Goal: Task Accomplishment & Management: Manage account settings

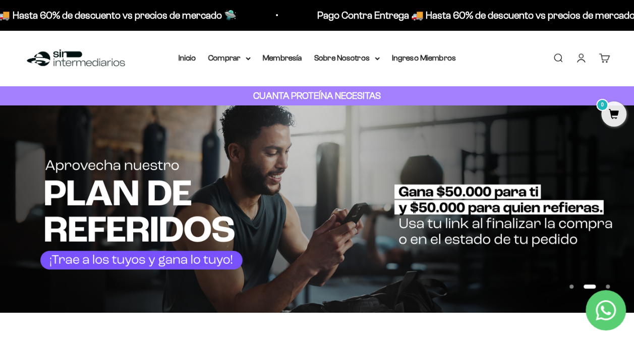
click at [581, 60] on link "Iniciar sesión" at bounding box center [581, 57] width 11 height 11
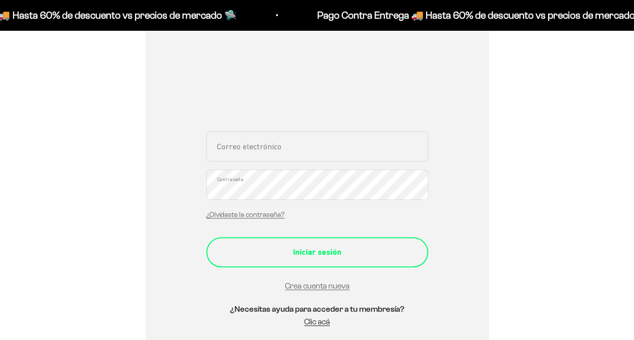
scroll to position [151, 0]
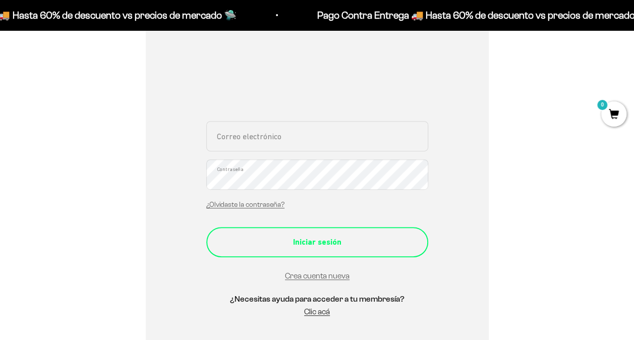
type input "[EMAIL_ADDRESS][DOMAIN_NAME]"
click at [329, 243] on div "Iniciar sesión" at bounding box center [318, 242] width 182 height 13
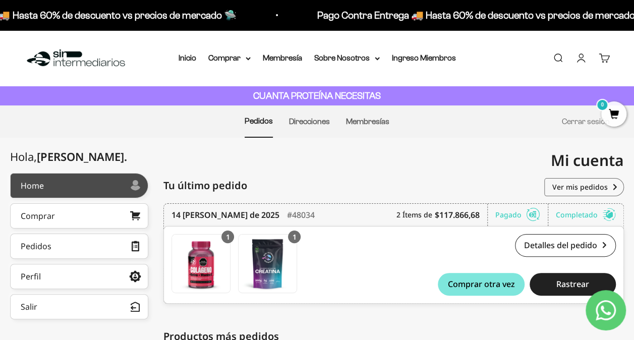
click at [97, 186] on div at bounding box center [87, 185] width 86 height 5
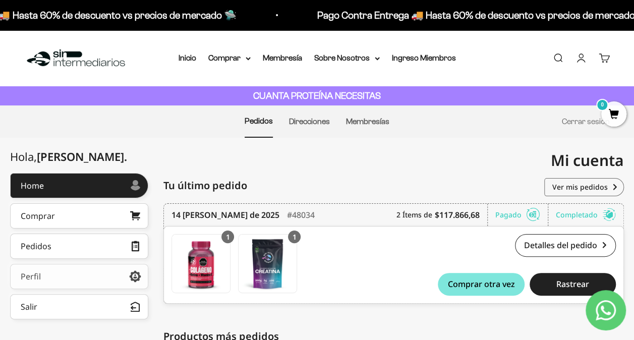
click at [136, 276] on icon at bounding box center [135, 276] width 12 height 9
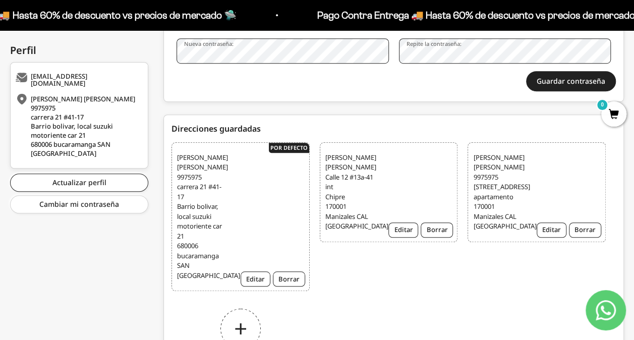
scroll to position [303, 0]
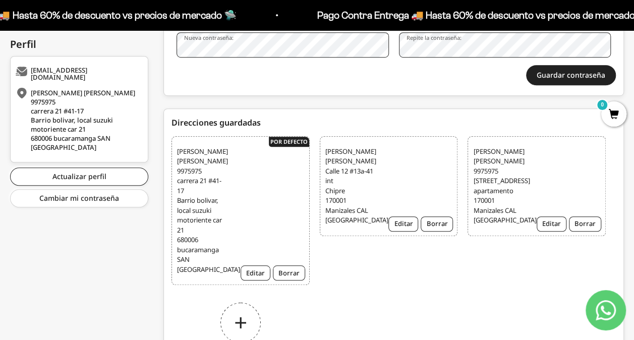
click at [241, 324] on div "Agregar dirección" at bounding box center [241, 331] width 138 height 76
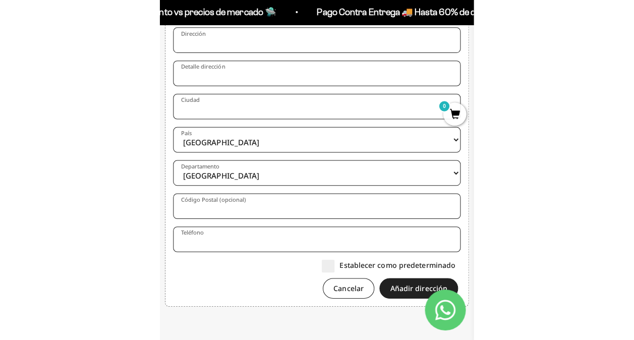
scroll to position [582, 0]
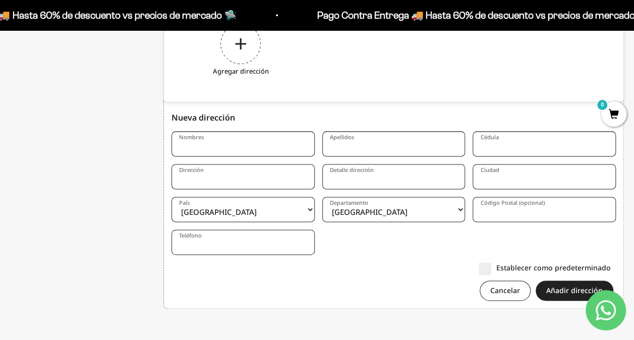
click at [201, 142] on input "Nombres" at bounding box center [243, 143] width 143 height 25
type input "Jorge Alberto"
click at [346, 145] on input "Apellidos" at bounding box center [394, 143] width 143 height 25
type input "[PERSON_NAME]"
click at [491, 144] on input "Cédula" at bounding box center [544, 143] width 143 height 25
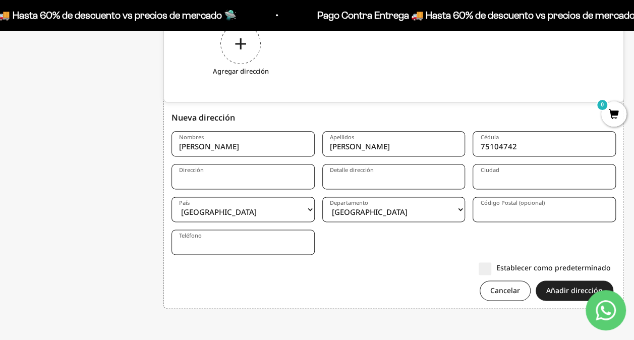
type input "75104742"
click at [200, 179] on input "Dirección" at bounding box center [243, 176] width 143 height 25
type input "carrera 17 # 18-18"
click at [334, 182] on input "Detalle dirección" at bounding box center [394, 176] width 143 height 25
type input "Edificio Cosmos interior 201"
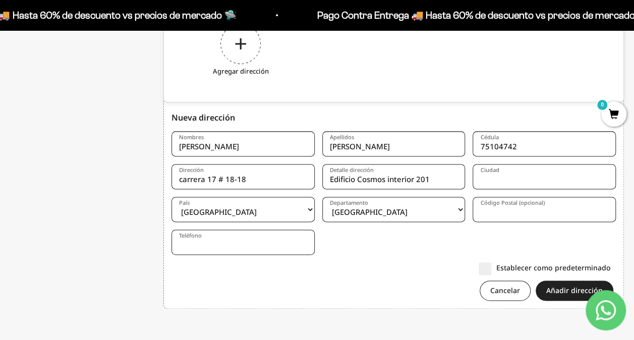
click at [490, 175] on input "Ciudad" at bounding box center [544, 176] width 143 height 25
type input "Manizales"
click at [386, 214] on select "Amazonas Antioquia Arauca Atlántico Bogotá Bolívar Boyacá Caldas Caquetá Casana…" at bounding box center [394, 209] width 143 height 25
select select "Caldas"
click at [323, 197] on select "Amazonas Antioquia Arauca Atlántico Bogotá Bolívar Boyacá Caldas Caquetá Casana…" at bounding box center [394, 209] width 143 height 25
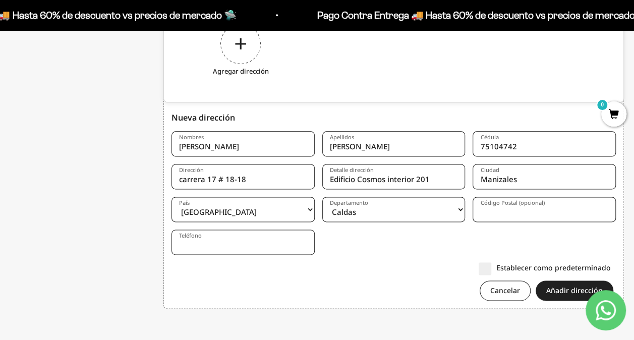
click at [490, 208] on input "Código Postal (opcional)" at bounding box center [544, 209] width 143 height 25
click at [491, 208] on input "Código Postal (opcional)" at bounding box center [544, 209] width 143 height 25
type input "170001"
click at [383, 258] on form "Nombres Jorge Alberto Apellidos Rivera Escobar Cédula 75104742 Dirección carrer…" at bounding box center [394, 219] width 445 height 177
click at [215, 244] on input "Teléfono" at bounding box center [243, 242] width 143 height 25
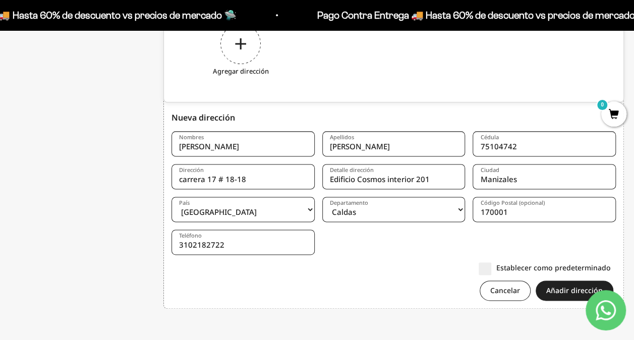
type input "3102182722"
click at [411, 260] on form "Nombres Jorge Alberto Apellidos Rivera Escobar Cédula 75104742 Dirección carrer…" at bounding box center [394, 219] width 445 height 177
click at [568, 290] on button "Añadir dirección" at bounding box center [575, 291] width 78 height 20
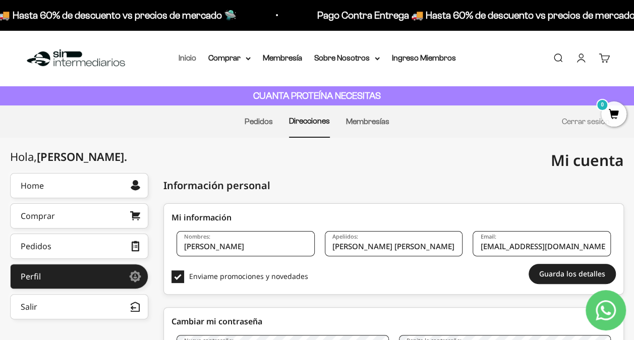
click at [187, 58] on link "Inicio" at bounding box center [188, 58] width 18 height 9
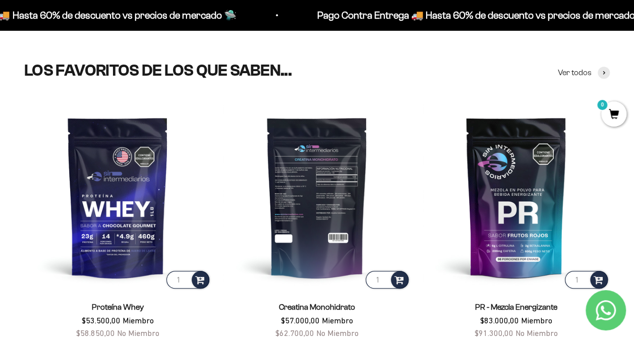
scroll to position [353, 0]
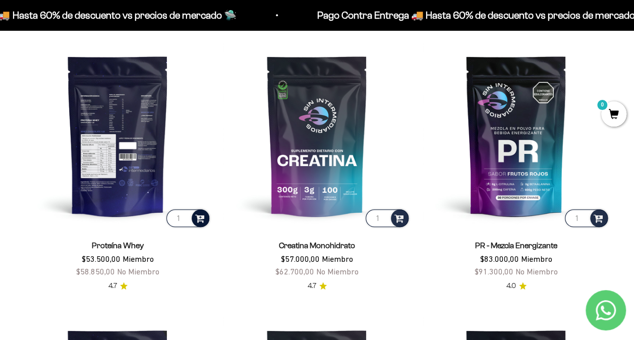
click at [202, 219] on span at bounding box center [200, 218] width 10 height 12
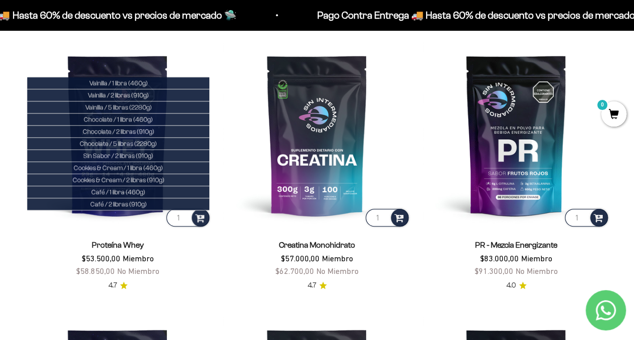
click at [215, 252] on product-list "1 Vainilla / 1 libra (460g) Vainilla / 2 libras (910g) Vainilla / 5 libras (228…" at bounding box center [317, 303] width 586 height 524
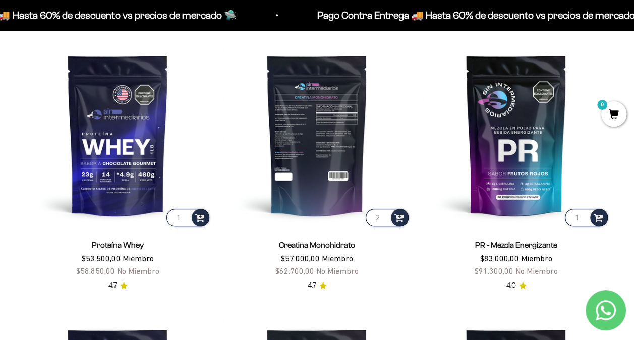
click at [385, 215] on input "2" at bounding box center [387, 218] width 43 height 18
click at [385, 215] on input "3" at bounding box center [387, 218] width 43 height 18
click at [385, 215] on input "4" at bounding box center [387, 218] width 43 height 18
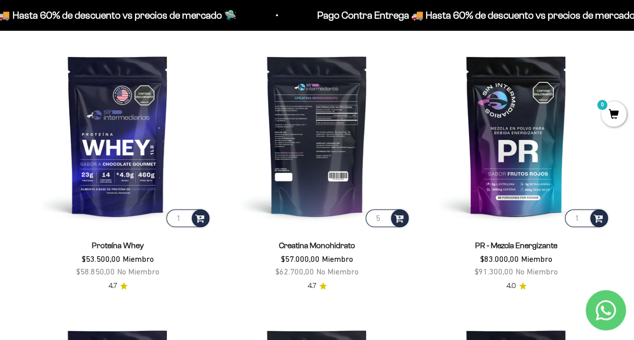
type input "5"
click at [385, 215] on input "5" at bounding box center [387, 218] width 43 height 18
click at [402, 221] on span at bounding box center [400, 218] width 10 height 12
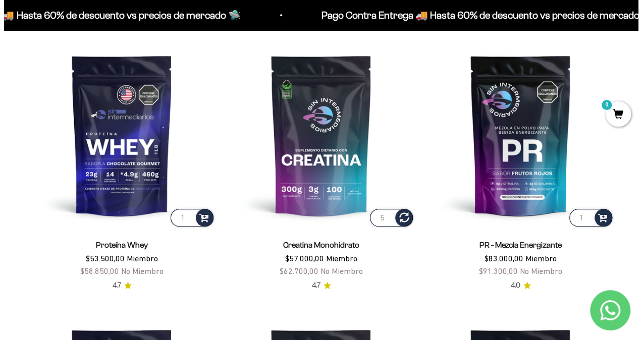
scroll to position [356, 0]
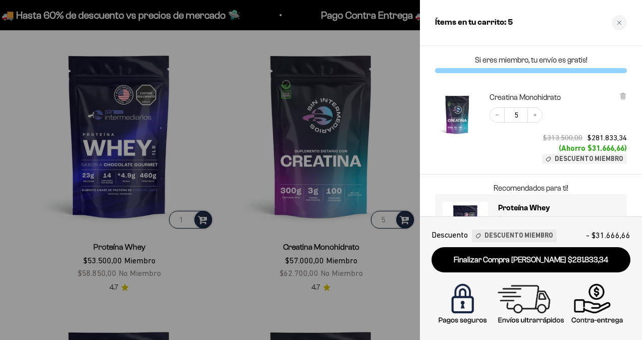
click at [398, 66] on div at bounding box center [321, 170] width 642 height 340
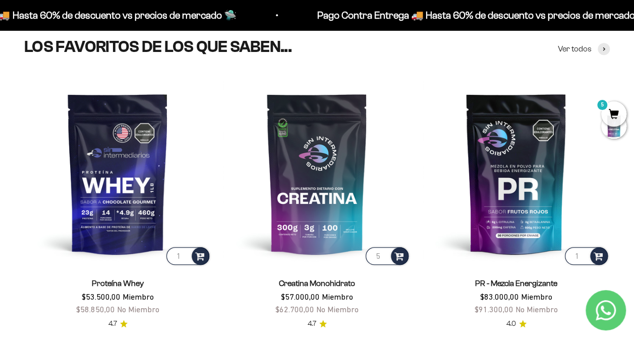
scroll to position [164, 0]
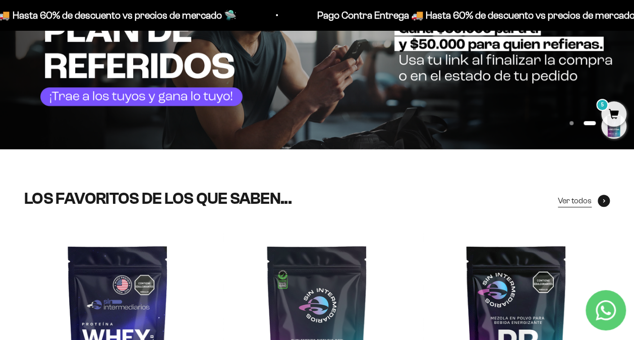
click at [571, 202] on span "Ver todos" at bounding box center [575, 200] width 34 height 13
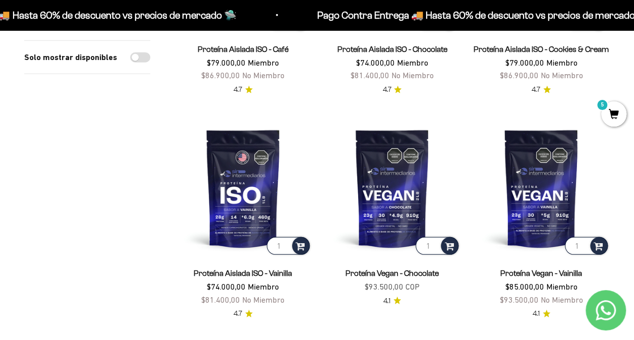
scroll to position [1413, 0]
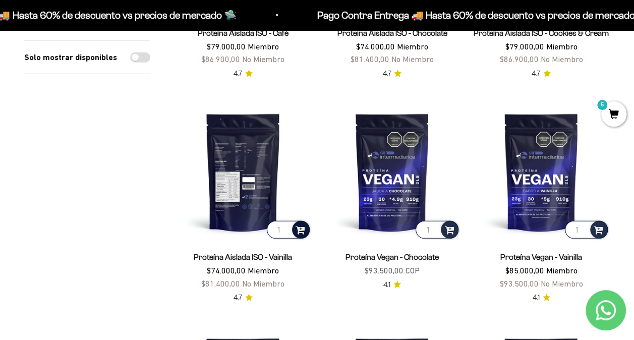
click at [300, 229] on span at bounding box center [301, 230] width 10 height 12
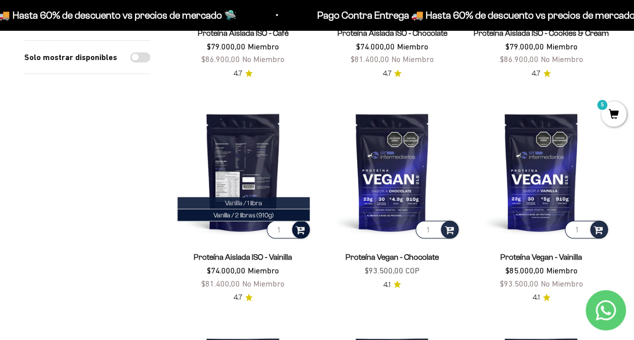
click at [234, 199] on span "Vanilla / 1 libra" at bounding box center [243, 203] width 37 height 8
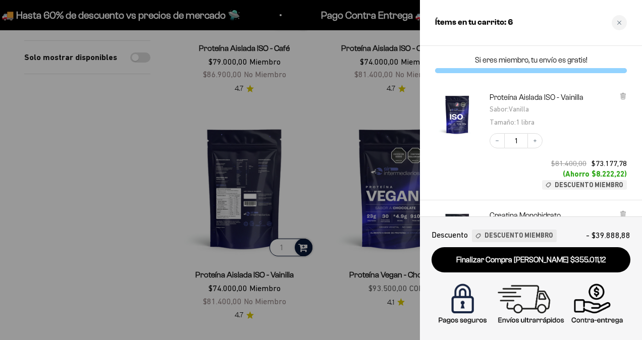
click at [117, 208] on div at bounding box center [321, 170] width 642 height 340
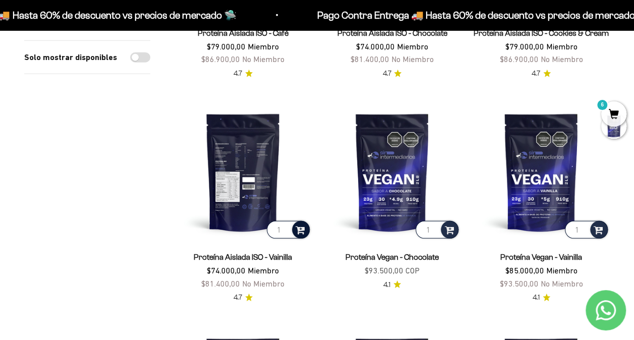
click at [284, 228] on input "1" at bounding box center [288, 230] width 43 height 18
type input "2"
click at [286, 223] on input "2" at bounding box center [288, 230] width 43 height 18
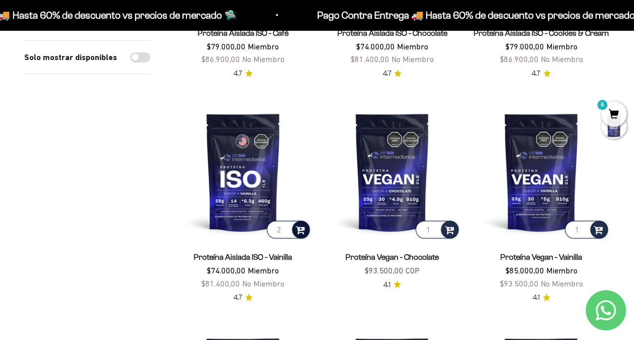
click at [301, 226] on span at bounding box center [301, 230] width 10 height 12
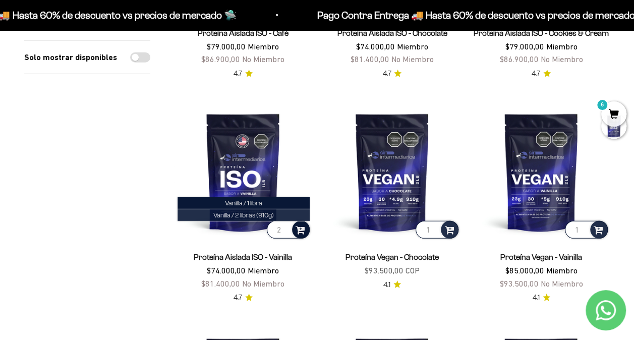
click at [229, 211] on span "Vanilla / 2 libras (910g)" at bounding box center [244, 215] width 60 height 8
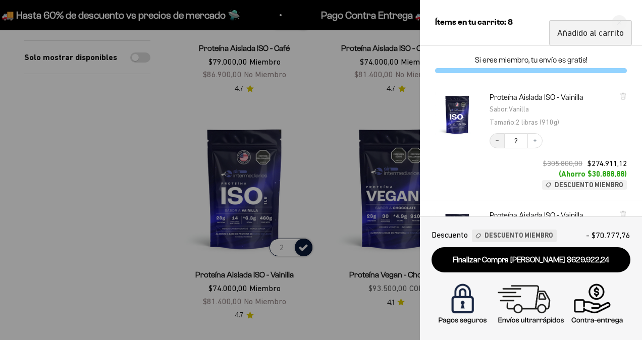
click at [499, 142] on icon "Decrease quantity" at bounding box center [497, 141] width 6 height 6
click at [115, 199] on div at bounding box center [321, 170] width 642 height 340
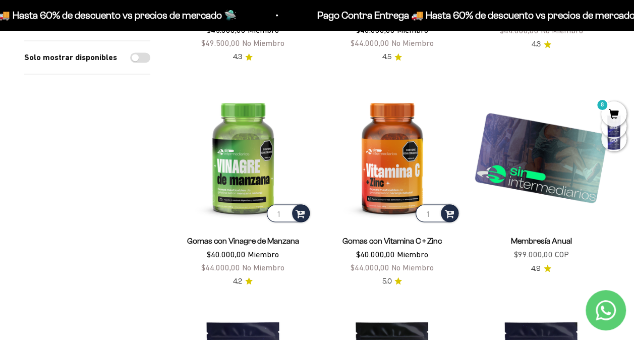
scroll to position [1010, 0]
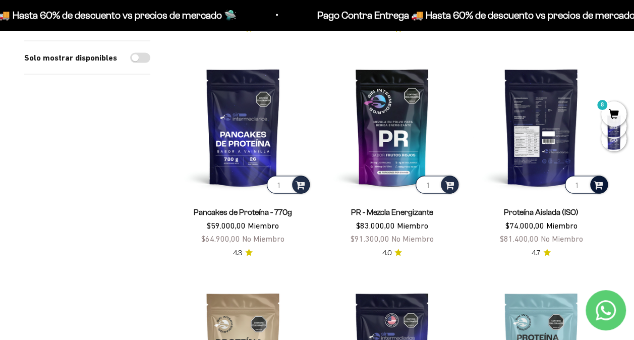
click at [600, 183] on span at bounding box center [599, 185] width 10 height 12
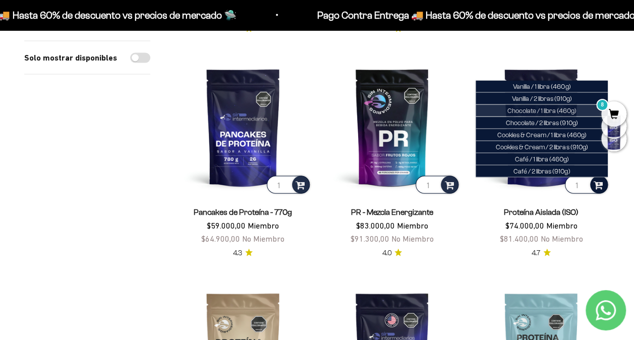
click at [553, 108] on span "Chocolate / 1 libra (460g)" at bounding box center [542, 111] width 69 height 8
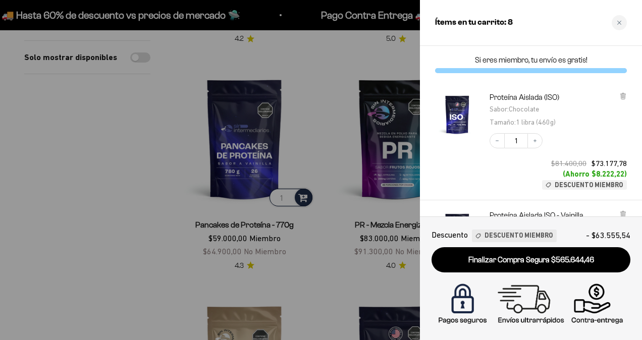
click at [22, 198] on div at bounding box center [321, 170] width 642 height 340
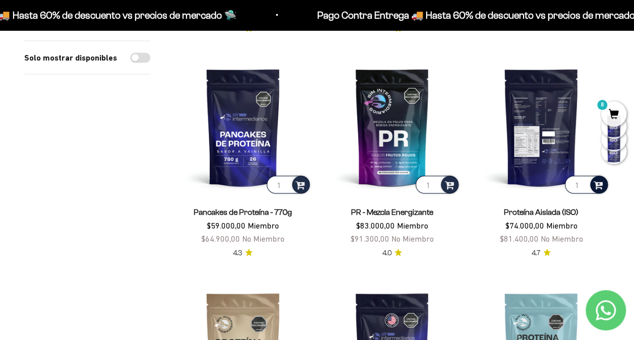
click at [544, 113] on img at bounding box center [541, 127] width 137 height 137
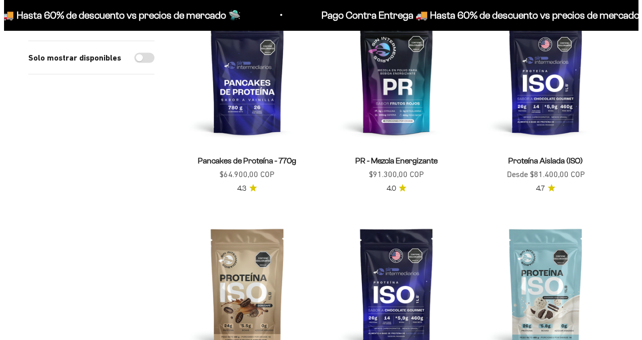
scroll to position [1010, 0]
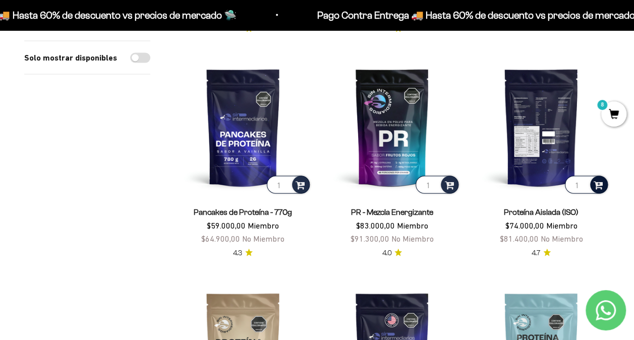
click at [601, 185] on span at bounding box center [599, 185] width 10 height 12
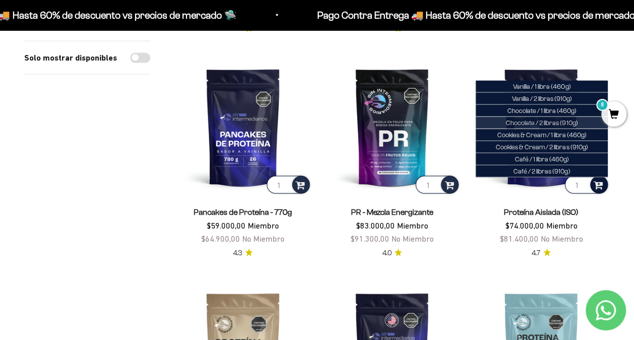
click at [539, 121] on span "Chocolate / 2 libras (910g)" at bounding box center [542, 123] width 72 height 8
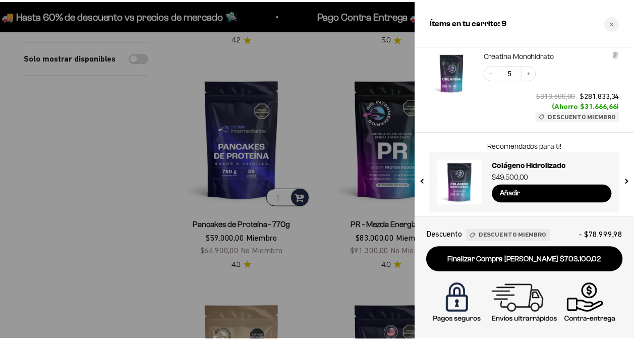
scroll to position [517, 0]
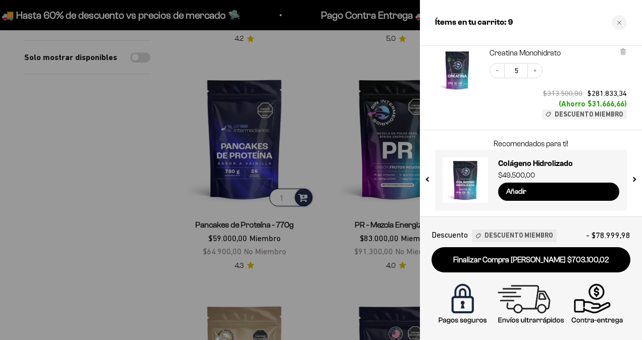
click at [78, 162] on div at bounding box center [321, 170] width 642 height 340
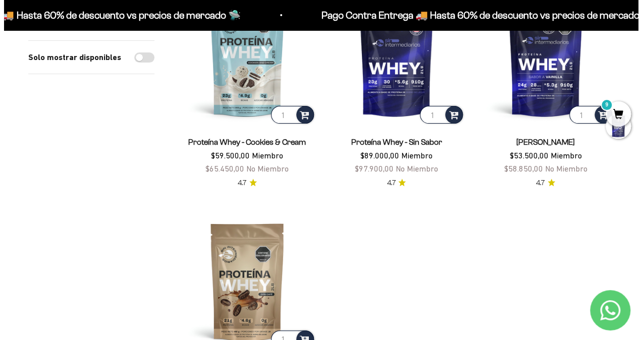
scroll to position [1868, 0]
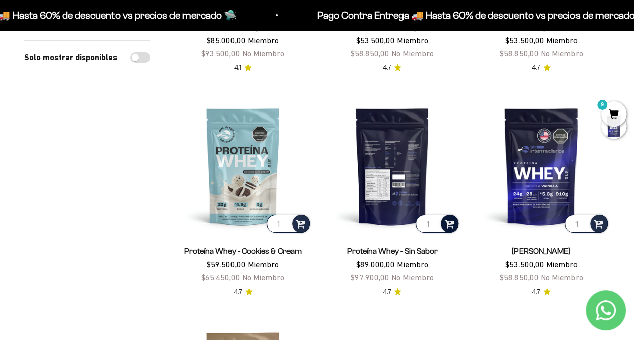
click at [451, 221] on span at bounding box center [450, 224] width 10 height 12
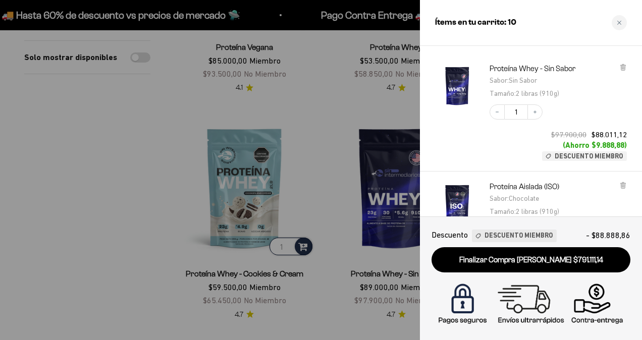
scroll to position [0, 0]
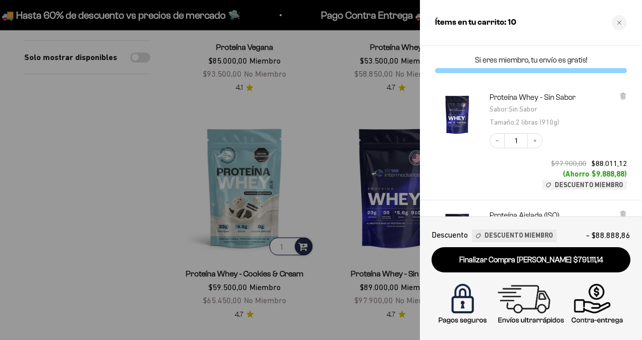
click at [62, 183] on div at bounding box center [321, 170] width 642 height 340
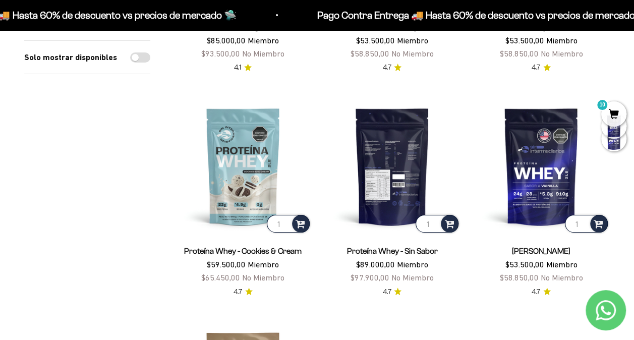
click at [434, 222] on input "1" at bounding box center [437, 224] width 43 height 18
click at [434, 218] on input "2" at bounding box center [437, 224] width 43 height 18
type input "1"
click at [435, 222] on input "1" at bounding box center [437, 224] width 43 height 18
click at [447, 218] on span at bounding box center [450, 224] width 10 height 12
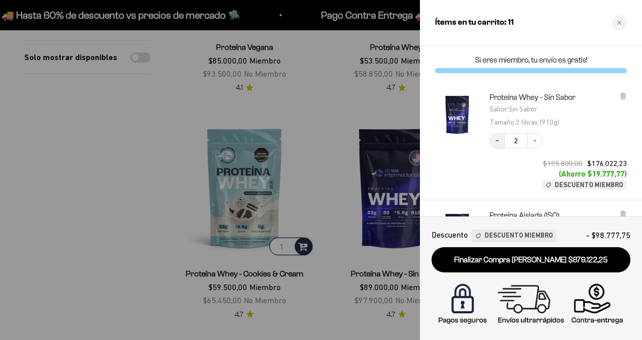
click at [497, 141] on icon "Decrease quantity" at bounding box center [497, 141] width 6 height 6
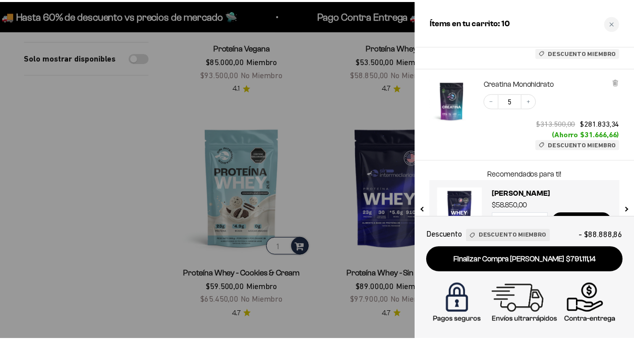
scroll to position [636, 0]
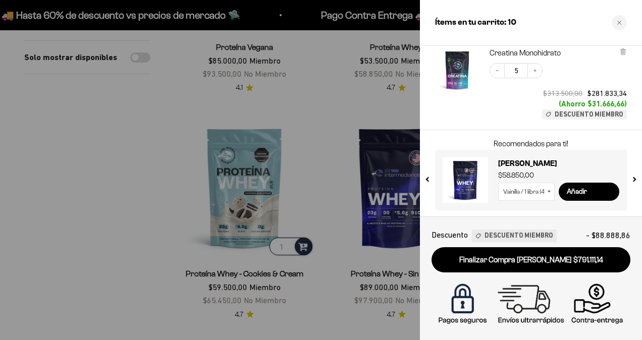
click at [19, 270] on div at bounding box center [321, 170] width 642 height 340
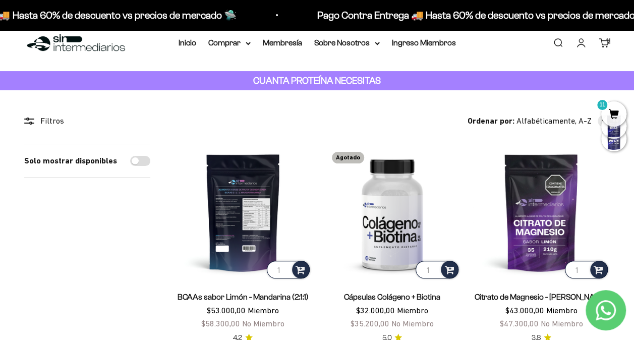
scroll to position [0, 0]
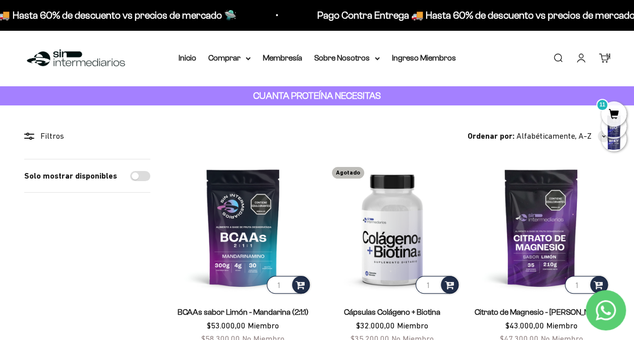
click at [612, 111] on span "11" at bounding box center [614, 113] width 25 height 25
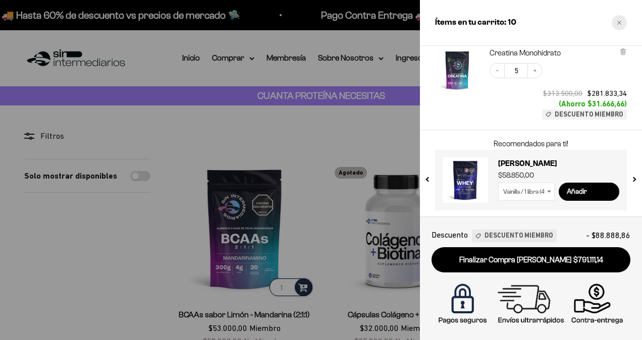
click at [621, 24] on icon "Close cart" at bounding box center [619, 23] width 4 height 4
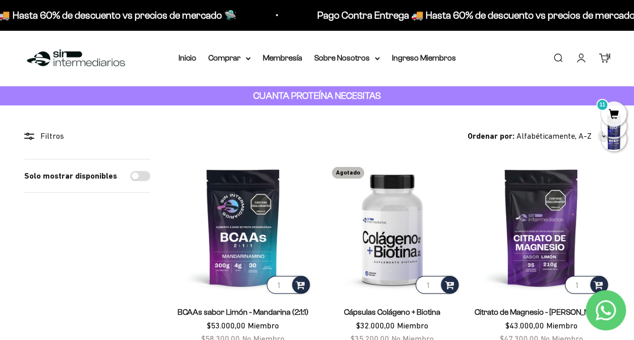
click at [605, 59] on link "Carrito 11" at bounding box center [604, 57] width 11 height 11
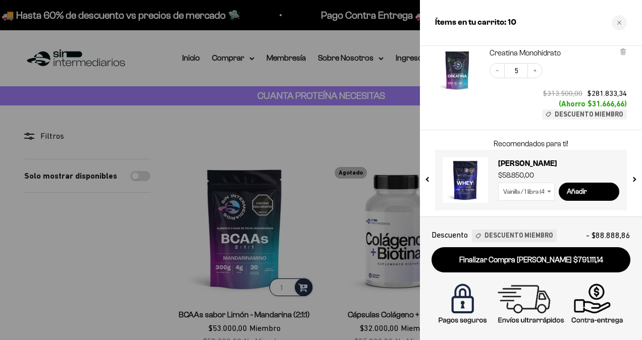
click at [93, 258] on div at bounding box center [321, 170] width 642 height 340
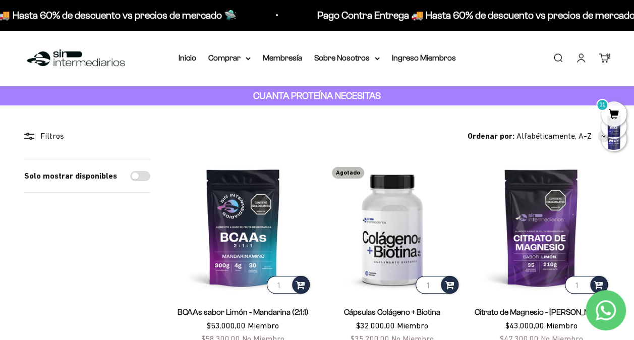
click at [145, 175] on input "Solo mostrar disponibles" at bounding box center [140, 176] width 20 height 10
checkbox input "true"
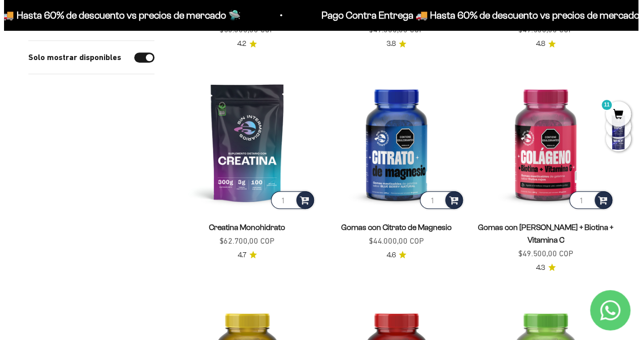
scroll to position [252, 0]
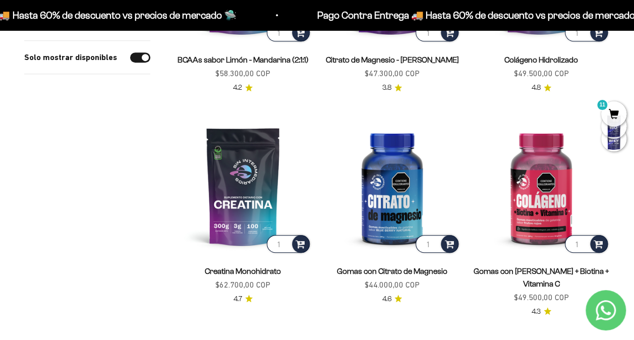
click at [614, 113] on span "11" at bounding box center [614, 113] width 25 height 25
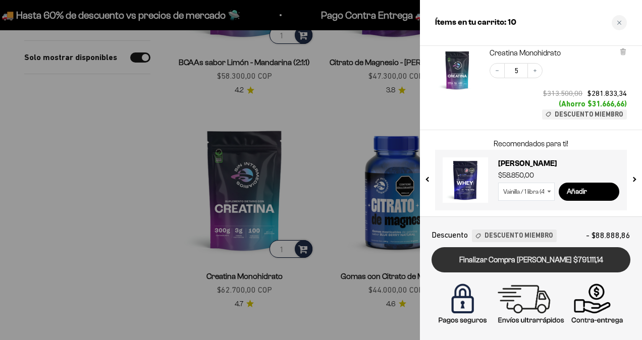
click at [514, 263] on link "Finalizar Compra Segura $791.111,14" at bounding box center [531, 260] width 199 height 26
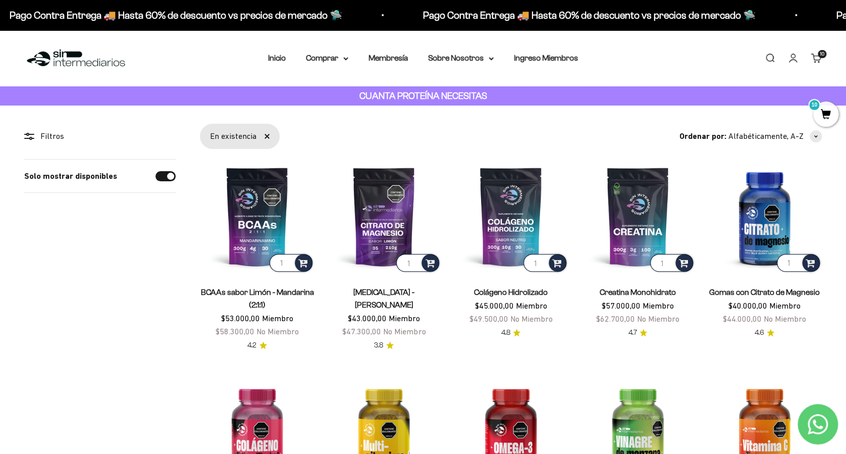
click at [817, 59] on link "Carrito 10 artículos 10" at bounding box center [816, 57] width 11 height 11
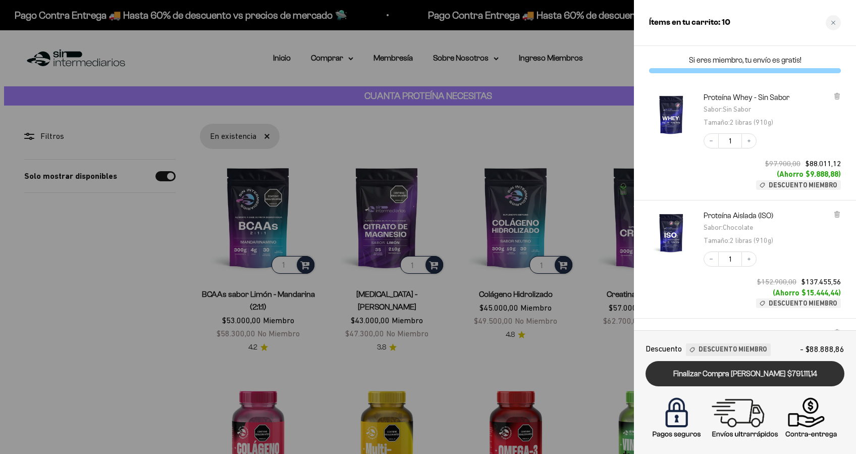
click at [750, 376] on link "Finalizar Compra [PERSON_NAME] $791.111,14" at bounding box center [745, 374] width 199 height 26
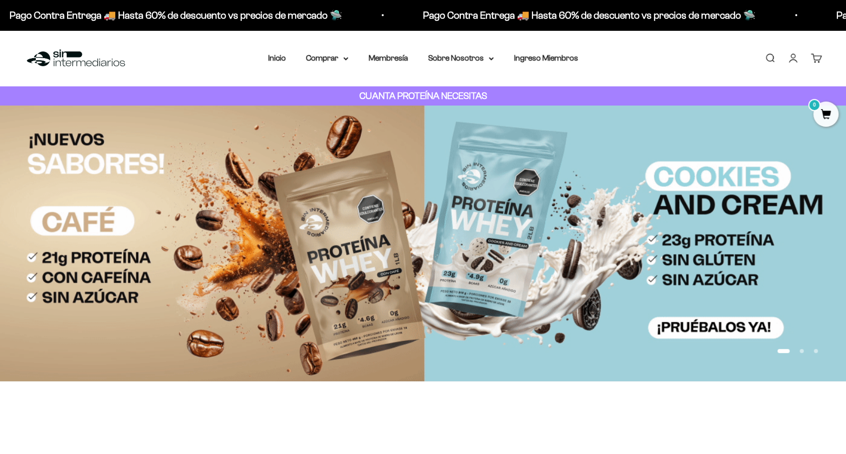
click at [797, 61] on link "Cuenta" at bounding box center [792, 57] width 11 height 11
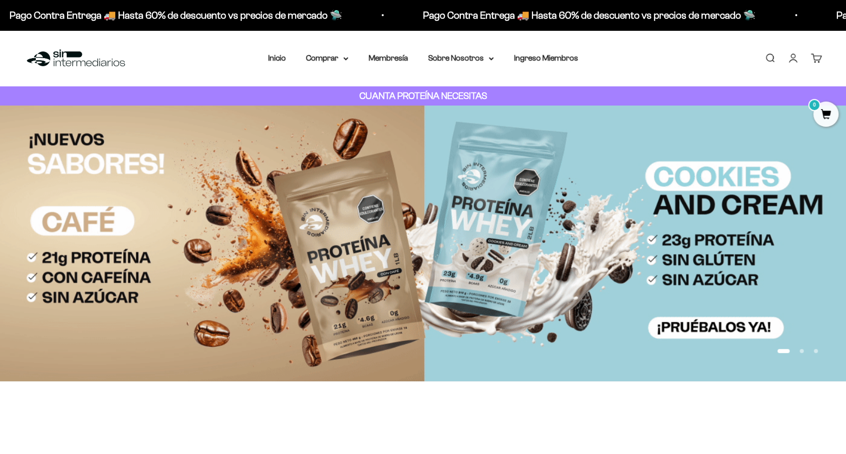
click at [787, 62] on link "Cuenta" at bounding box center [792, 57] width 11 height 11
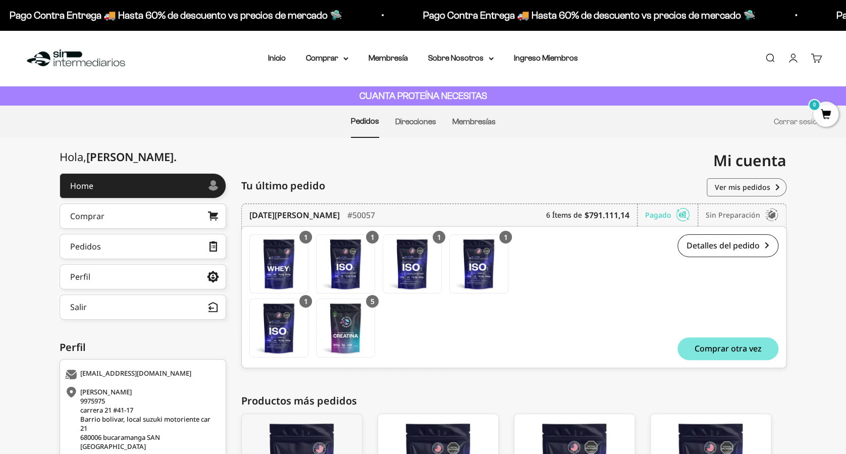
click at [0, 196] on html "Ir al contenido Pago Contra Entrega 🚚 Hasta 60% de descuento vs precios de merc…" at bounding box center [423, 307] width 846 height 614
click at [722, 248] on link "Detalles del pedido" at bounding box center [727, 245] width 101 height 23
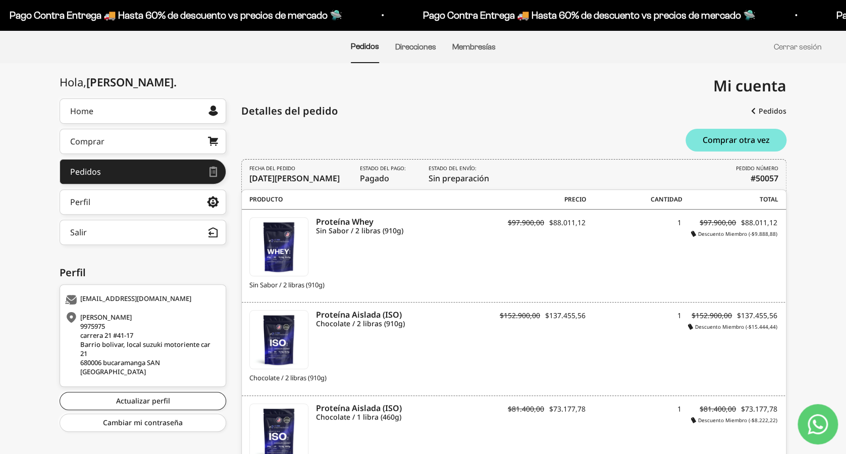
scroll to position [134, 0]
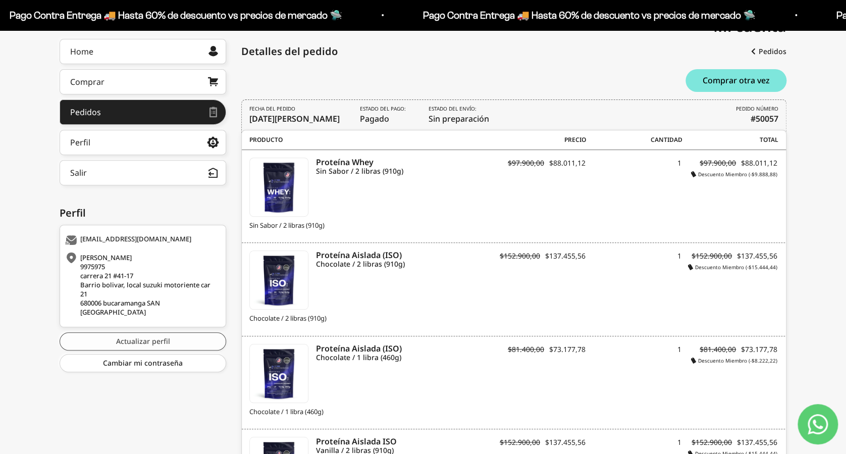
click at [153, 340] on link "Actualizar perfil" at bounding box center [143, 341] width 167 height 18
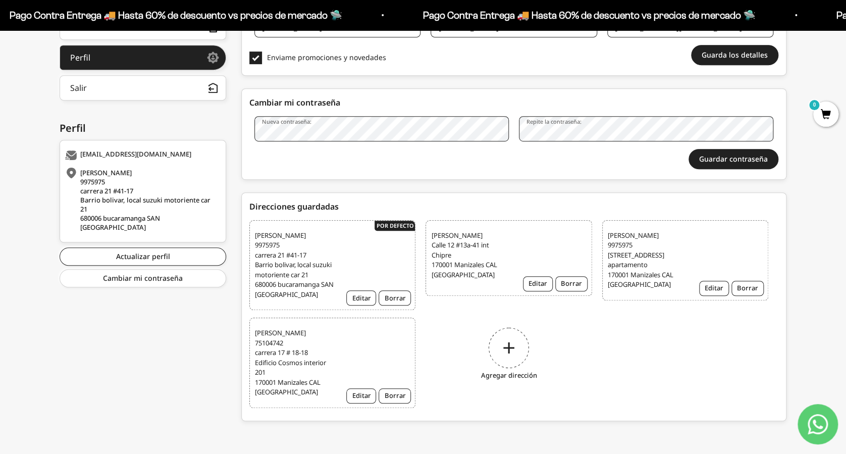
scroll to position [181, 0]
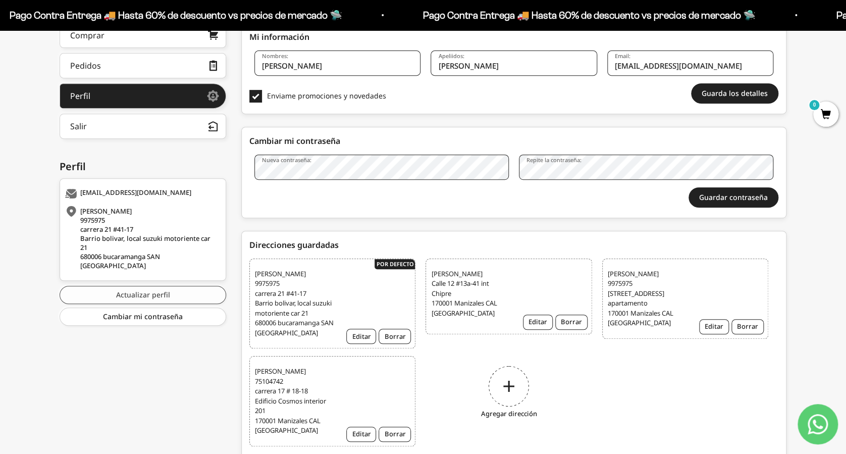
click at [140, 297] on link "Actualizar perfil" at bounding box center [143, 295] width 167 height 18
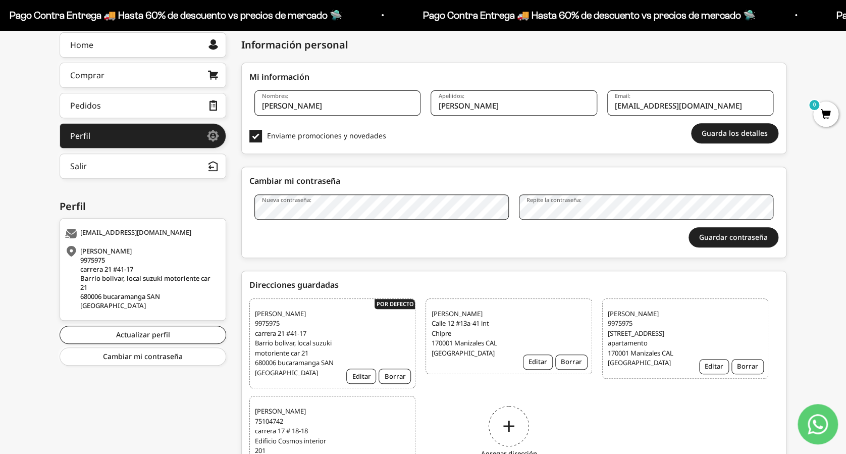
scroll to position [202, 0]
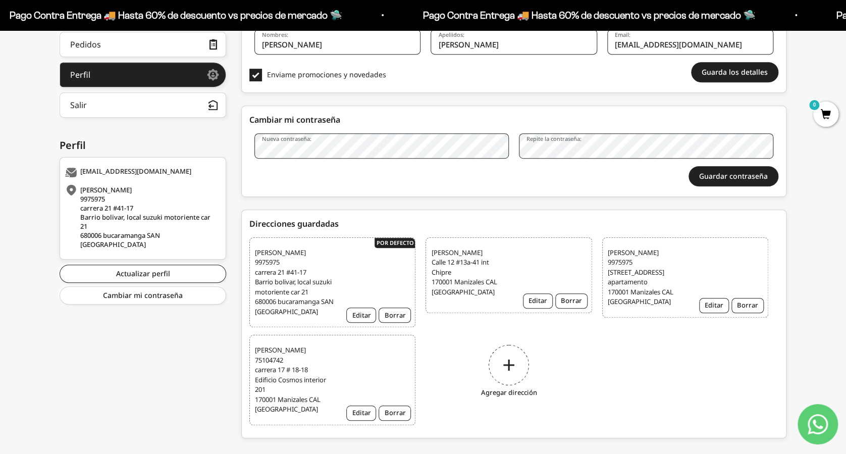
click at [475, 262] on span "[PERSON_NAME] [STREET_ADDRESS]" at bounding box center [470, 272] width 79 height 49
click at [634, 270] on span "[PERSON_NAME] 9975975 [STREET_ADDRESS]" at bounding box center [647, 277] width 79 height 59
click at [305, 383] on span "Jorge Alberto Rivera Escobar 75104742 carrera 17 # 18-18 Edificio Cosmos interi…" at bounding box center [294, 379] width 79 height 69
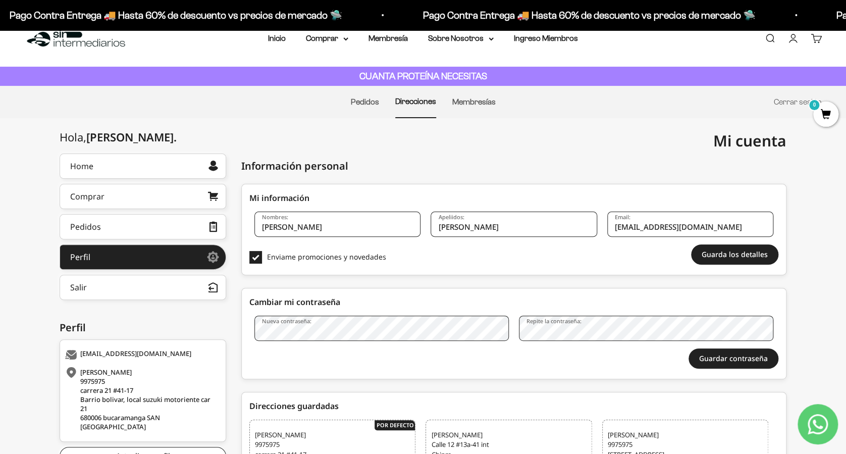
scroll to position [0, 0]
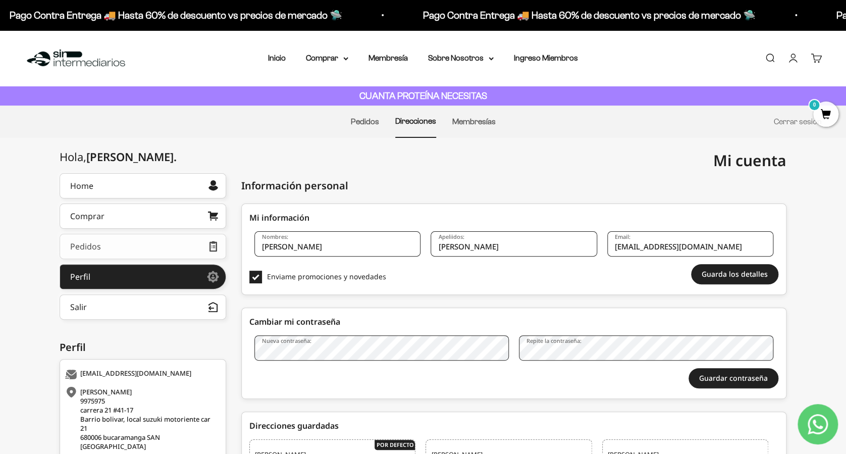
click at [91, 249] on div "Pedidos" at bounding box center [85, 246] width 31 height 8
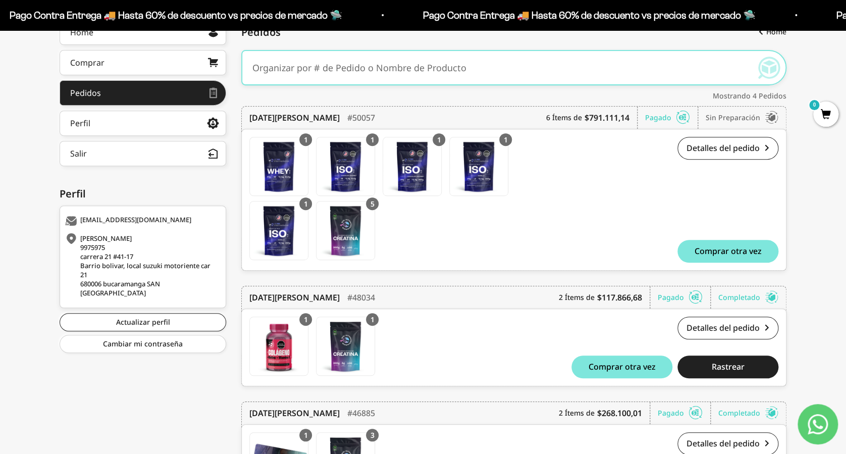
scroll to position [67, 0]
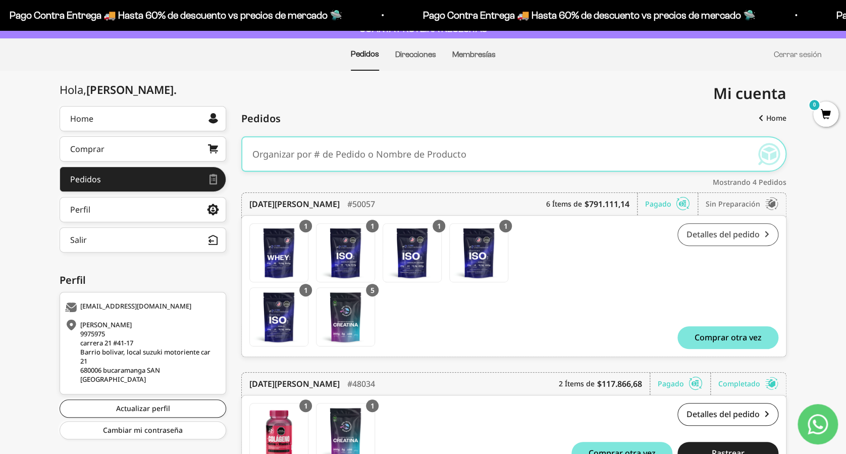
click at [720, 234] on link "Detalles del pedido" at bounding box center [727, 234] width 101 height 23
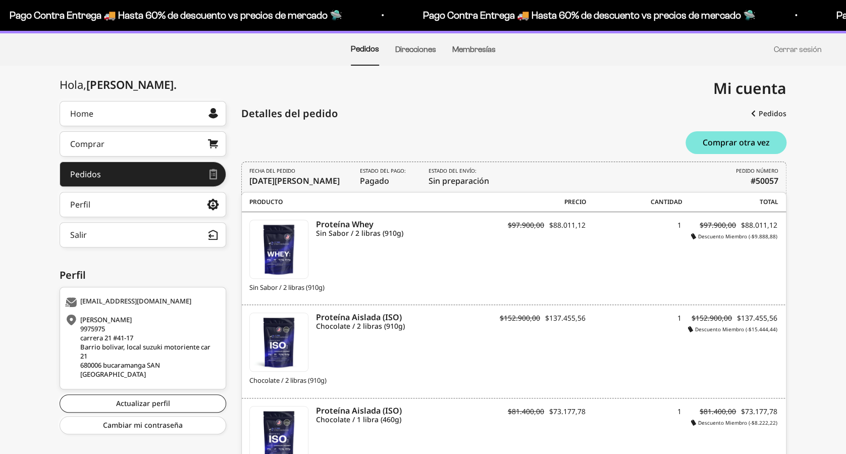
scroll to position [134, 0]
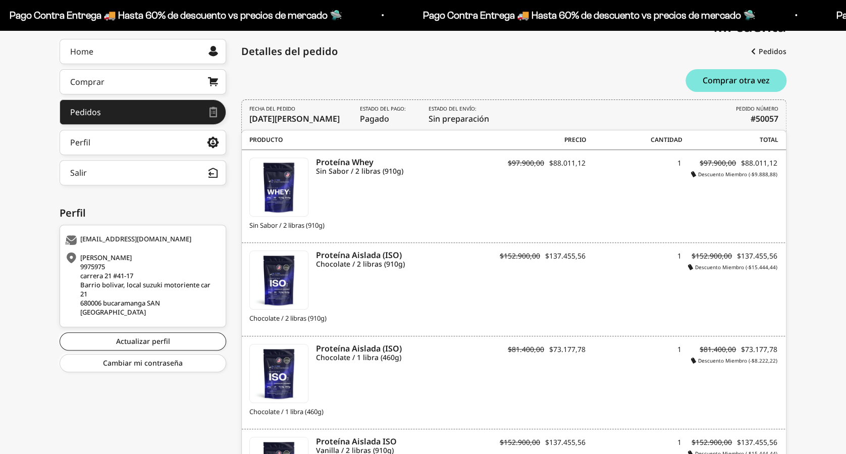
click at [112, 283] on div "[PERSON_NAME] 9975975 [STREET_ADDRESS]" at bounding box center [141, 285] width 153 height 64
drag, startPoint x: 112, startPoint y: 283, endPoint x: 71, endPoint y: 241, distance: 58.2
click at [71, 241] on icon at bounding box center [71, 240] width 13 height 10
click at [72, 257] on icon at bounding box center [71, 285] width 13 height 64
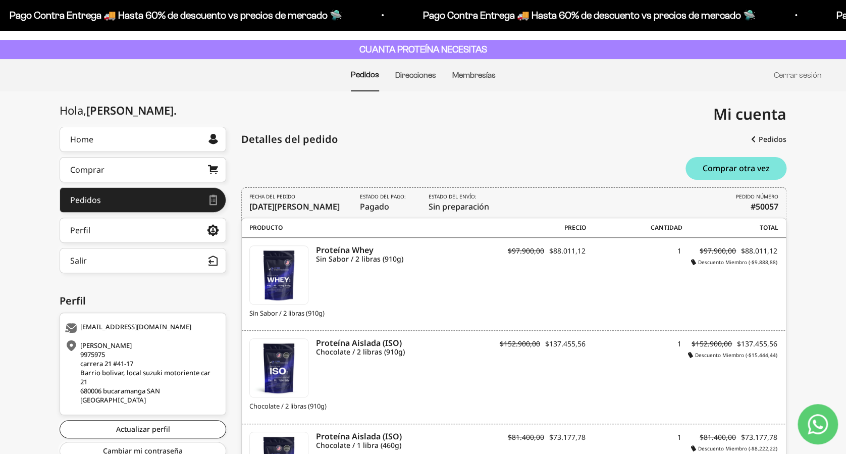
scroll to position [67, 0]
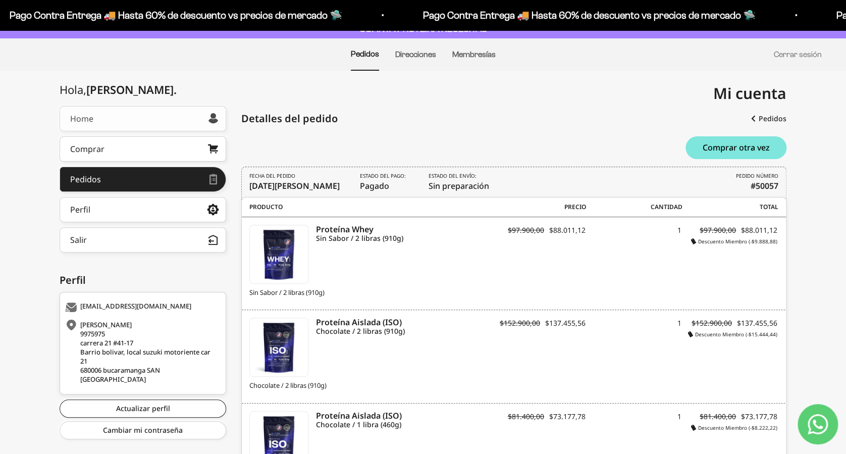
click at [212, 117] on div at bounding box center [213, 119] width 10 height 10
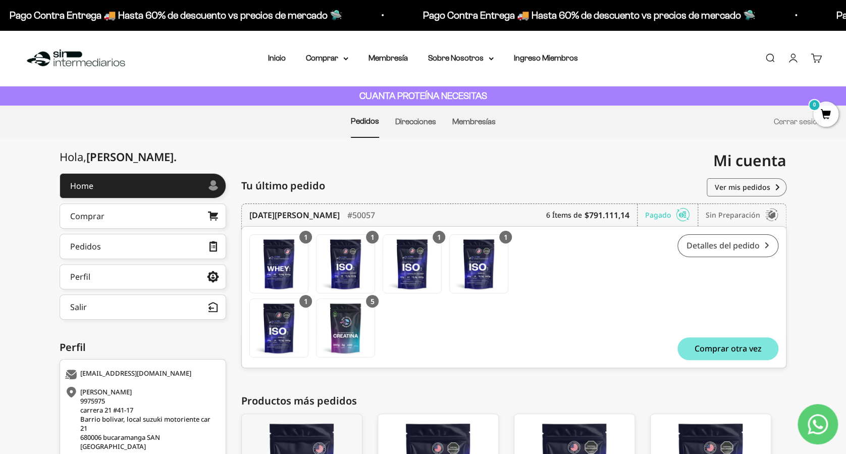
click at [723, 246] on link "Detalles del pedido" at bounding box center [727, 245] width 101 height 23
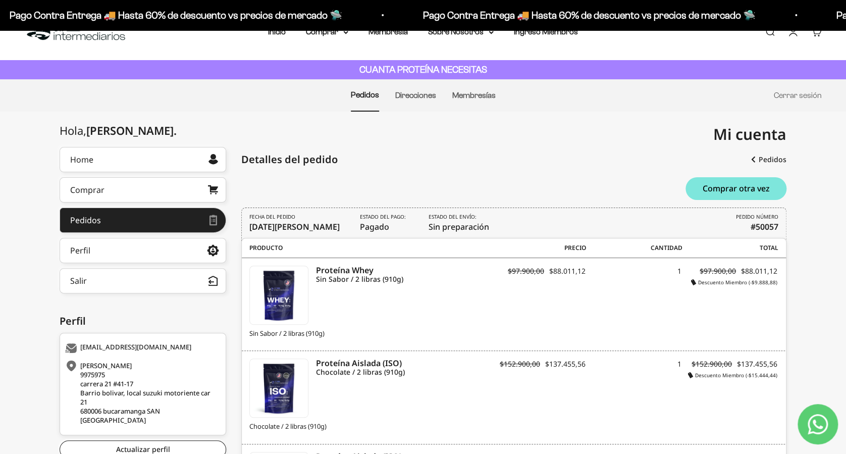
scroll to position [151, 0]
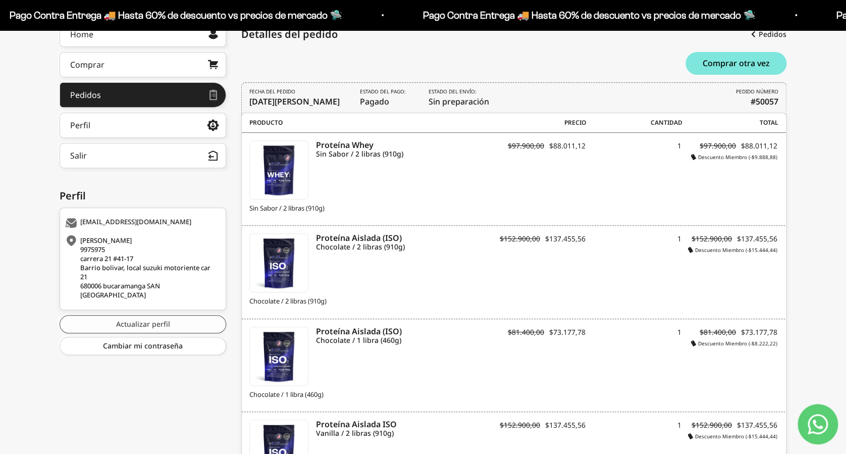
click at [152, 323] on link "Actualizar perfil" at bounding box center [143, 324] width 167 height 18
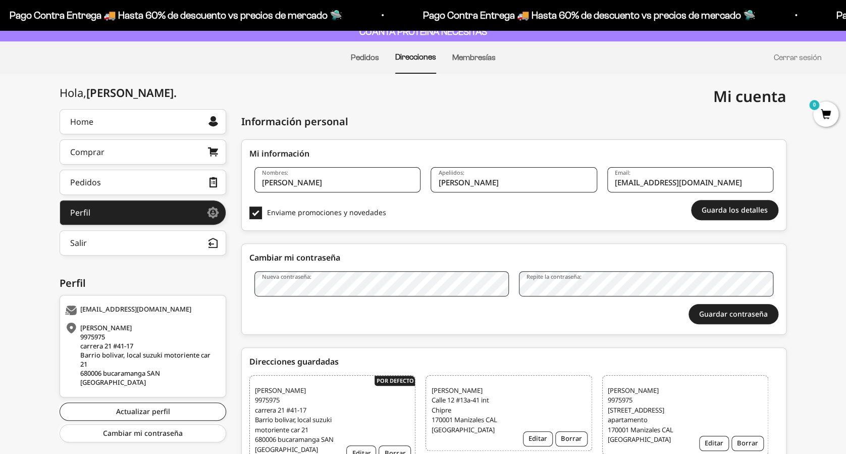
scroll to position [134, 0]
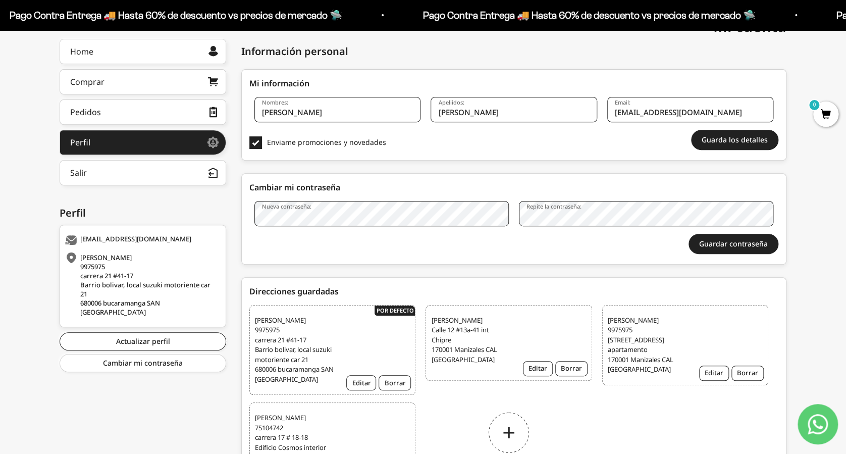
click at [317, 342] on span "Juan Sebastian Llanos Castano 9975975 carrera 21 #41-17 Barrio bolivar, local s…" at bounding box center [294, 349] width 79 height 69
click at [474, 331] on span "juan sebastian Llanos Castano Calle 12 #13a-41 int ⁠Chipre 170001 Manizales CAL…" at bounding box center [470, 339] width 79 height 49
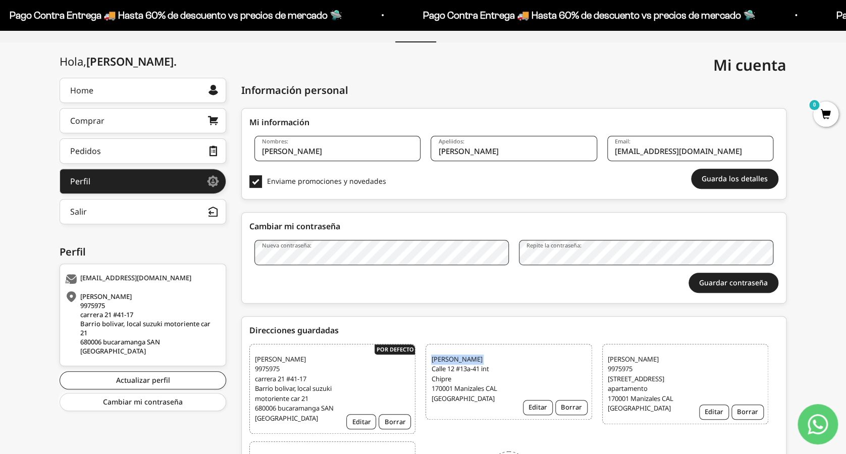
scroll to position [0, 0]
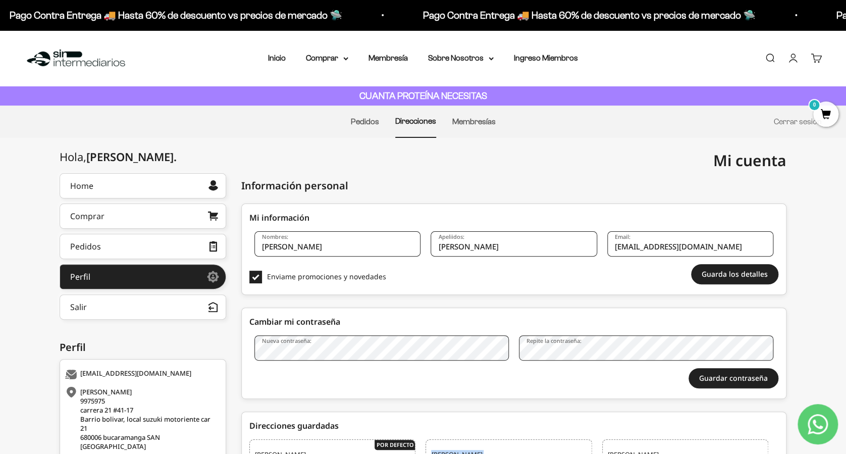
click at [792, 61] on link "Cuenta" at bounding box center [792, 57] width 11 height 11
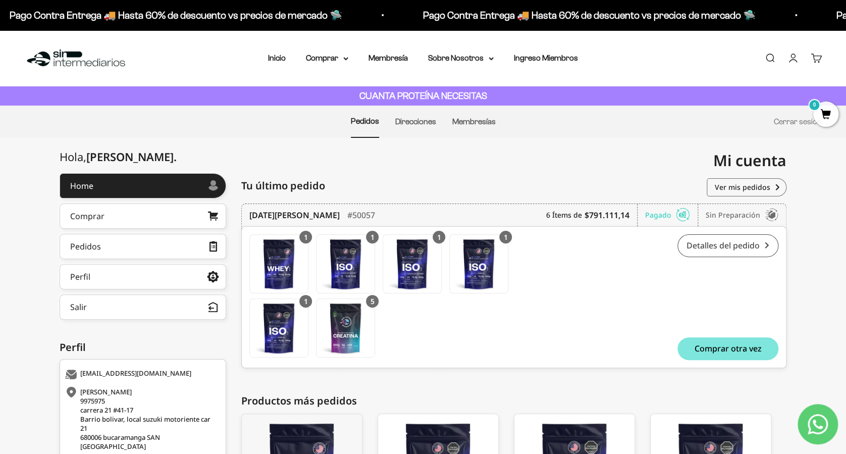
click at [726, 245] on link "Detalles del pedido" at bounding box center [727, 245] width 101 height 23
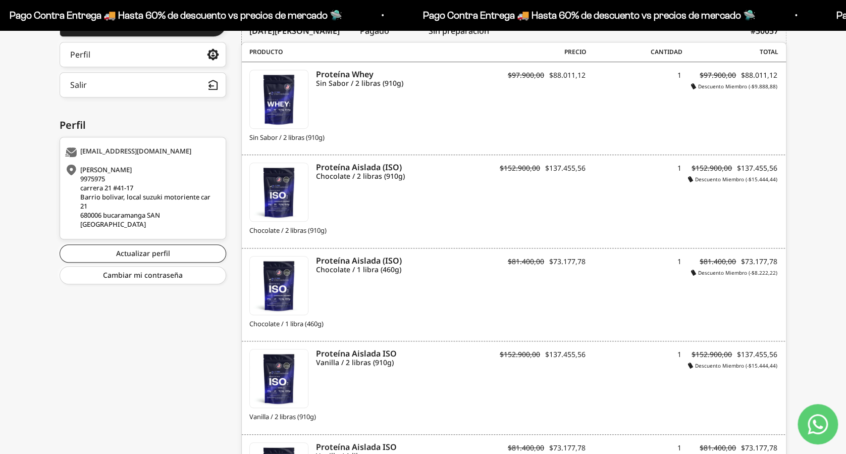
scroll to position [336, 0]
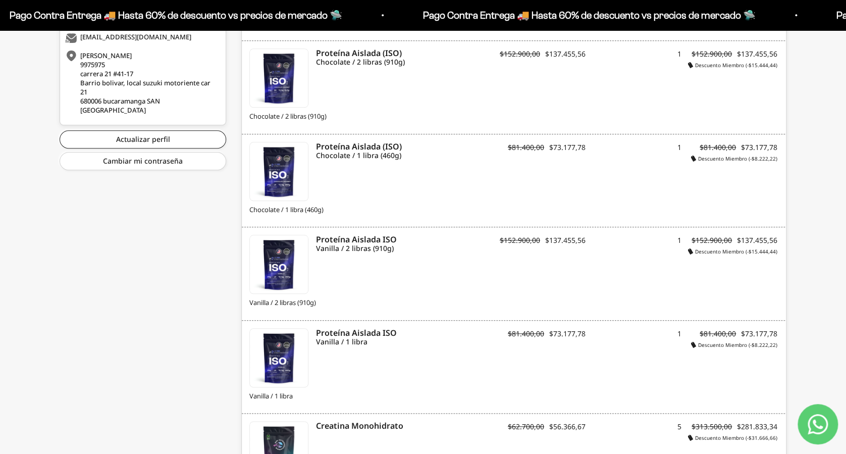
click at [814, 423] on icon "Contact us on WhatsApp" at bounding box center [818, 424] width 20 height 20
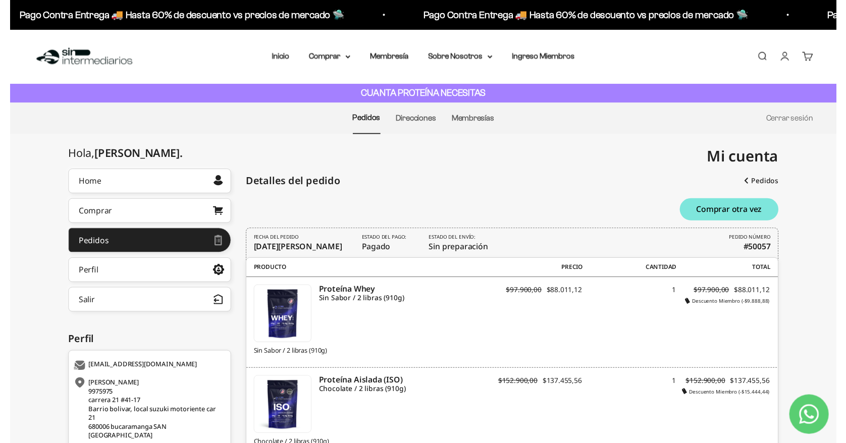
scroll to position [0, 0]
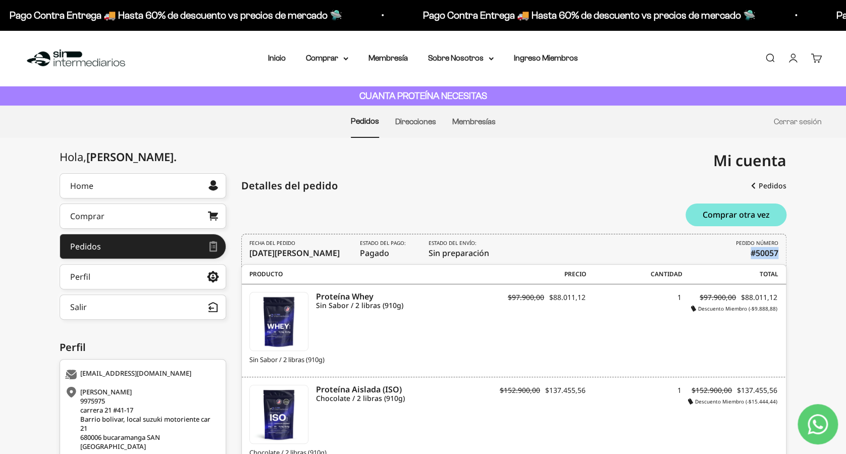
drag, startPoint x: 776, startPoint y: 250, endPoint x: 750, endPoint y: 247, distance: 26.9
click at [751, 247] on b "#50057" at bounding box center [765, 253] width 28 height 12
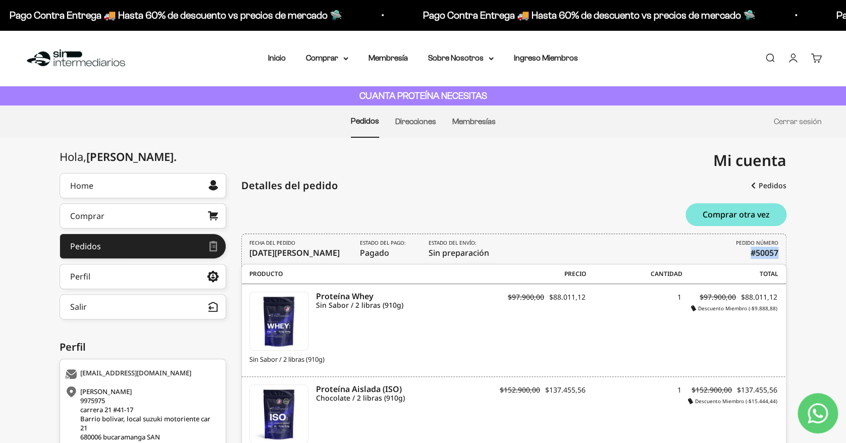
copy b "#50057"
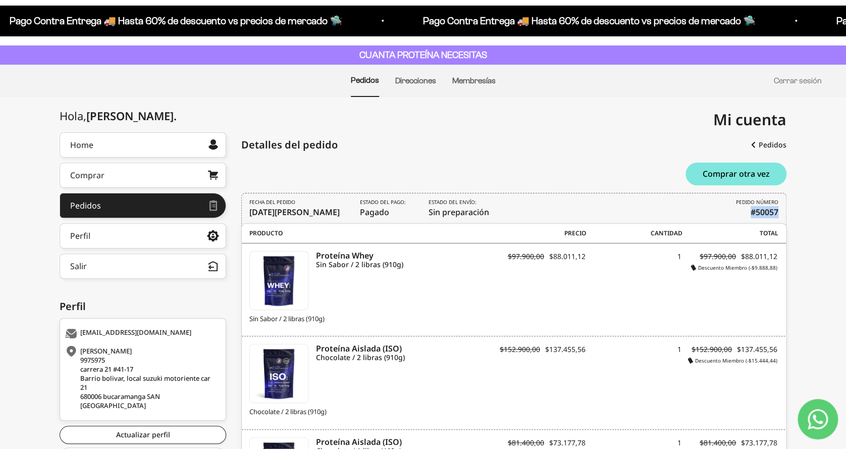
scroll to position [67, 0]
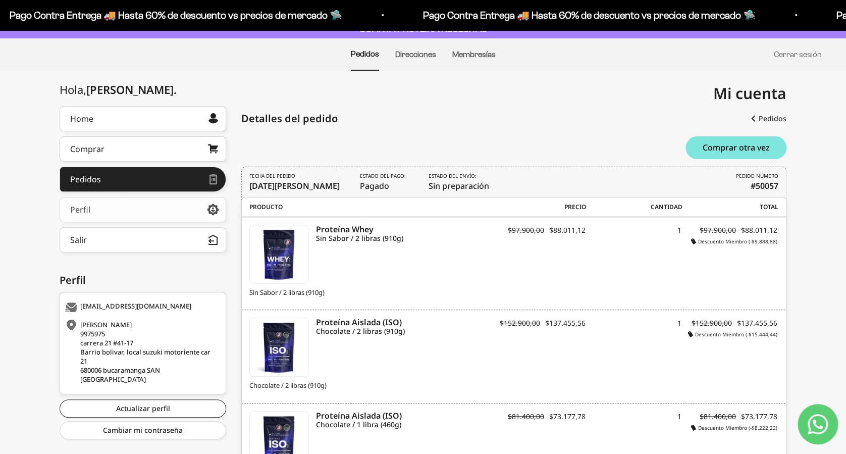
click at [109, 209] on link "Perfil" at bounding box center [143, 209] width 167 height 25
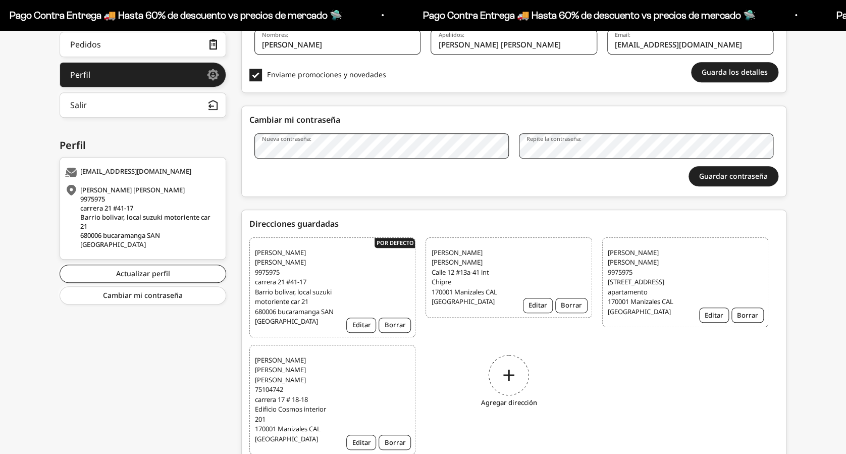
scroll to position [248, 0]
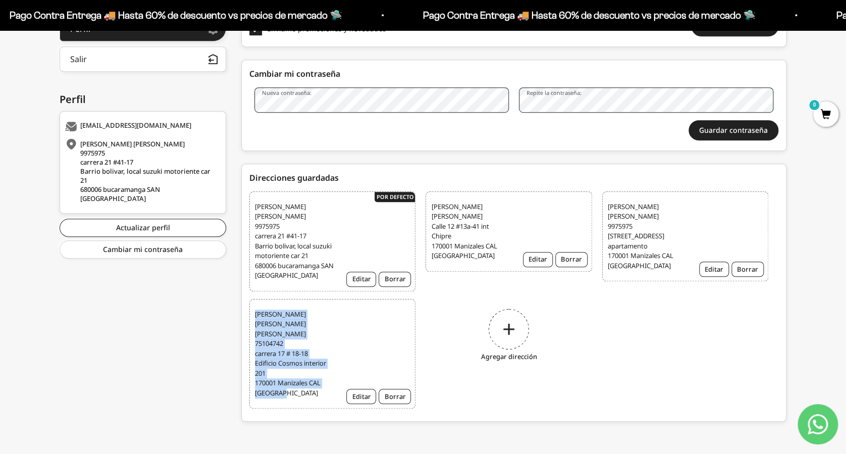
drag, startPoint x: 287, startPoint y: 394, endPoint x: 252, endPoint y: 323, distance: 79.5
click at [252, 323] on div "[PERSON_NAME] [PERSON_NAME] [PERSON_NAME] 75104742 carrera 17 # 18-18 Edificio …" at bounding box center [332, 354] width 166 height 110
copy span "[PERSON_NAME] [PERSON_NAME] [PERSON_NAME] 75104742 [STREET_ADDRESS]"
